Goal: Task Accomplishment & Management: Use online tool/utility

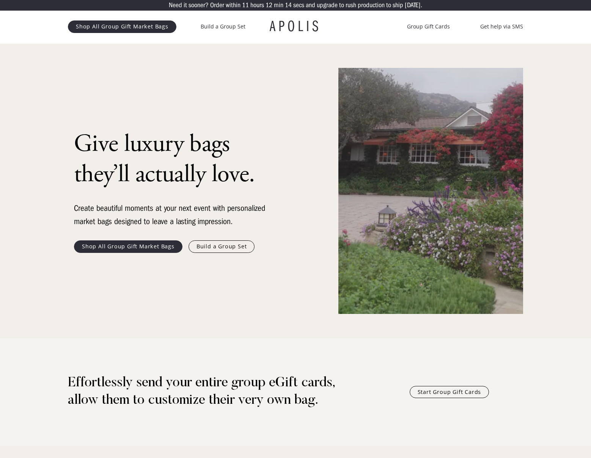
click at [231, 248] on link "Build a Group Set" at bounding box center [221, 246] width 66 height 12
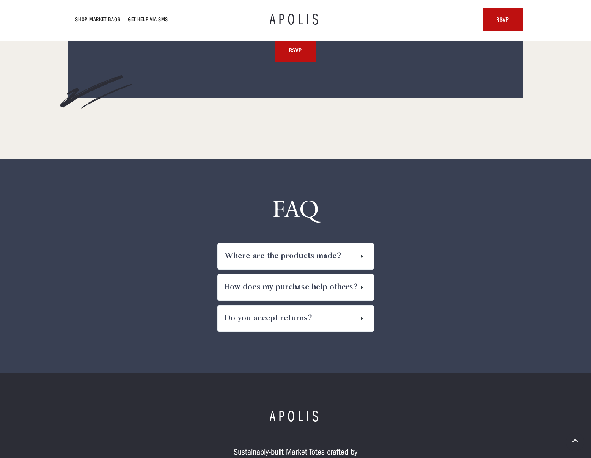
scroll to position [4037, 0]
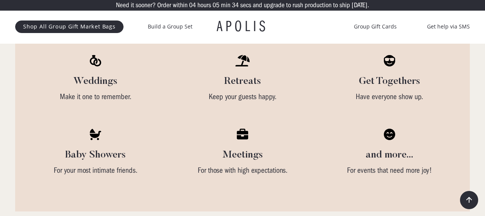
scroll to position [2011, 0]
